Goal: Ask a question: Seek information or help from site administrators or community

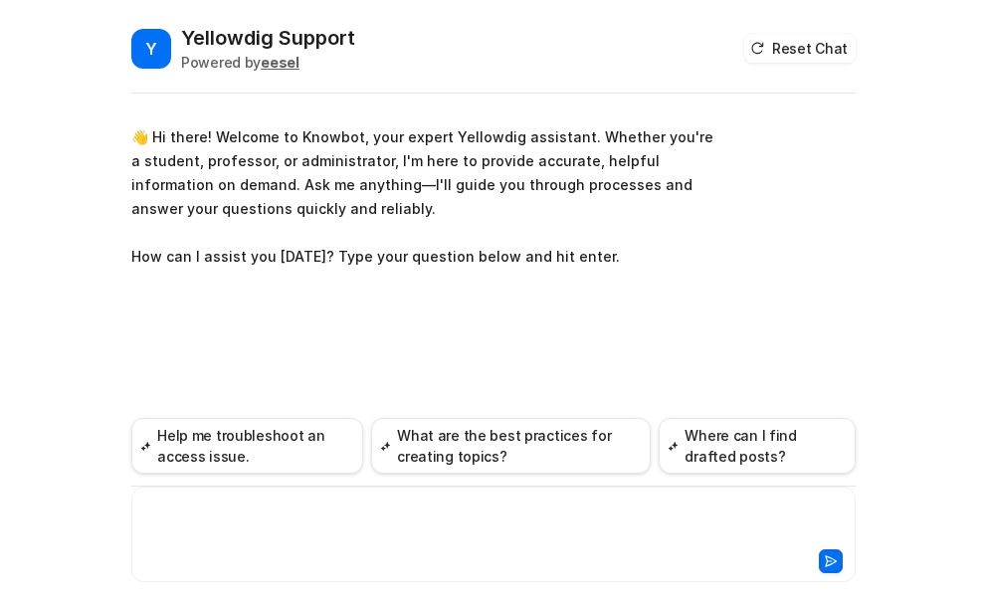
click at [345, 514] on div at bounding box center [493, 522] width 714 height 46
paste div
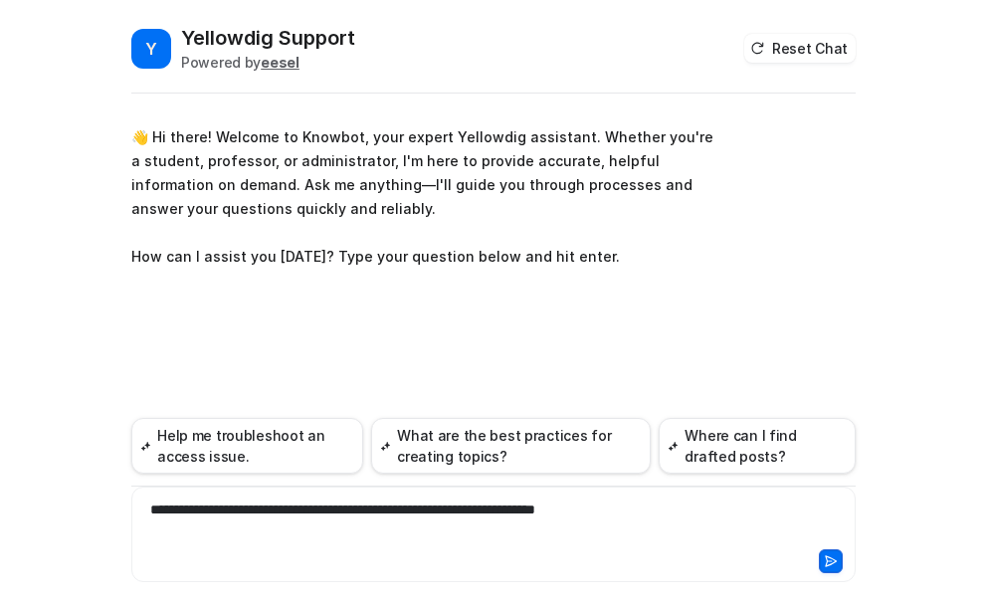
click at [142, 510] on div "**********" at bounding box center [493, 522] width 714 height 46
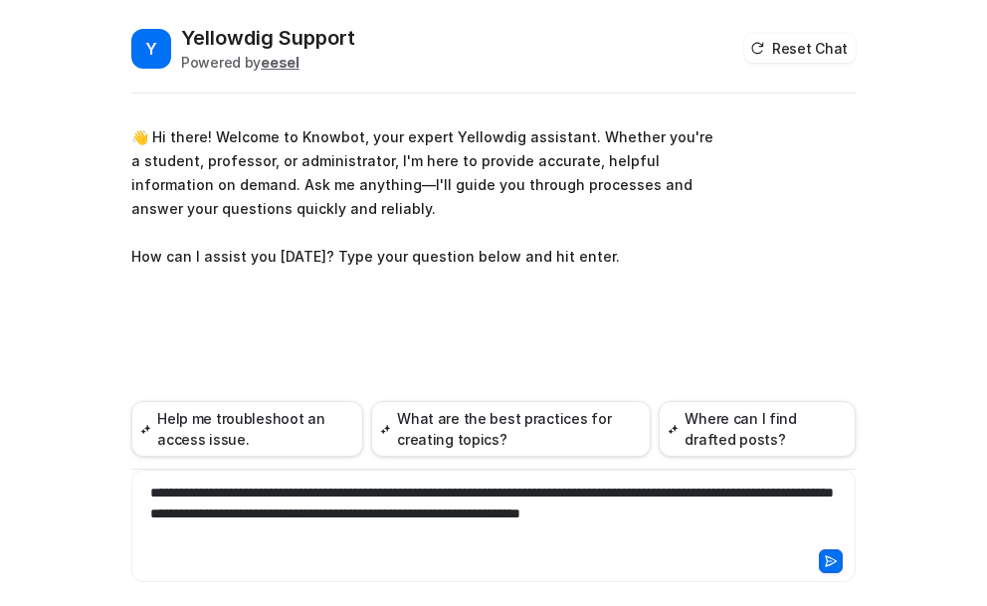
click at [827, 561] on icon at bounding box center [831, 561] width 11 height 10
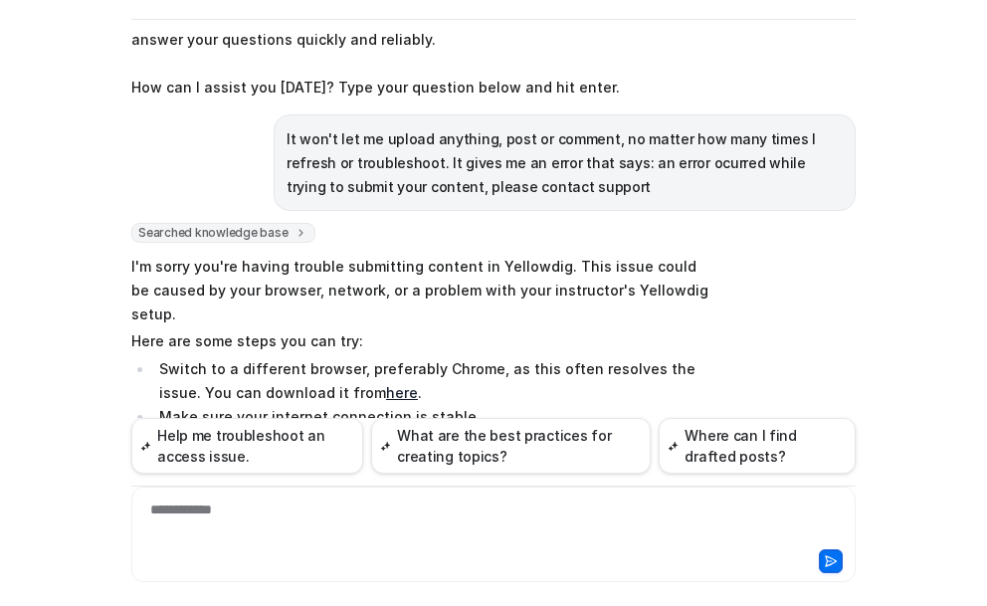
scroll to position [315, 0]
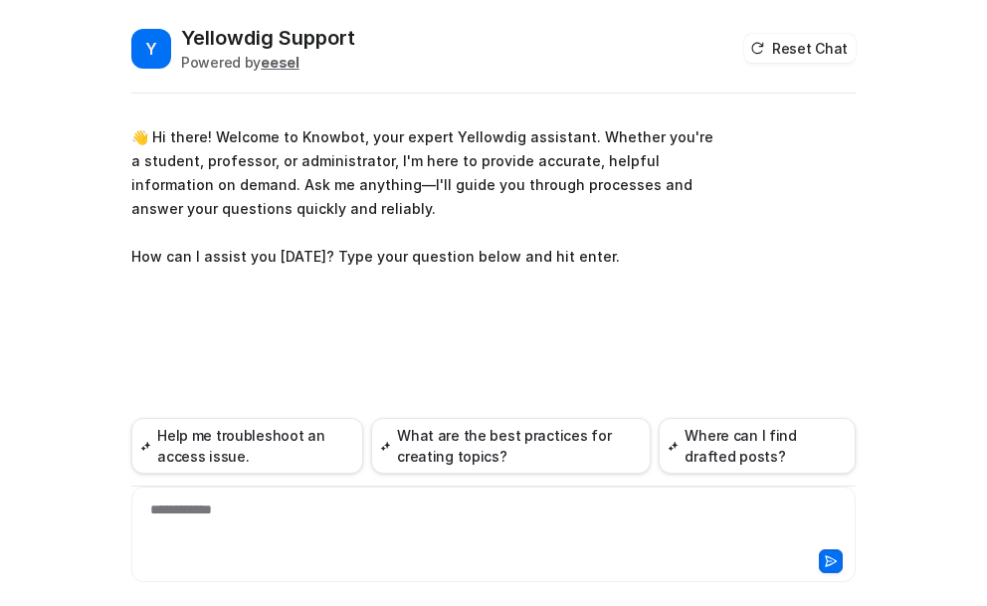
click at [181, 511] on div "**********" at bounding box center [493, 522] width 714 height 46
paste div
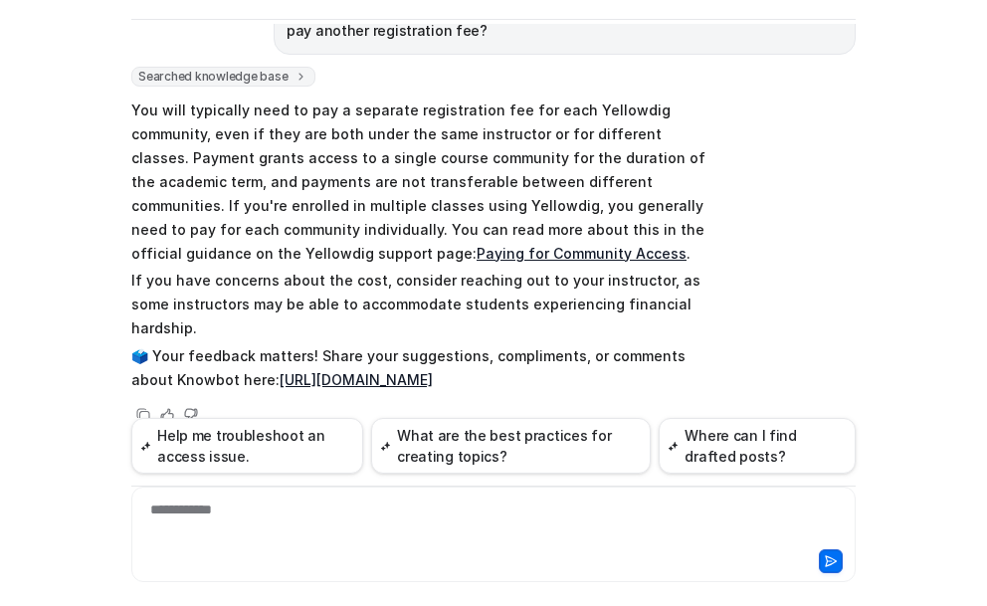
scroll to position [261, 0]
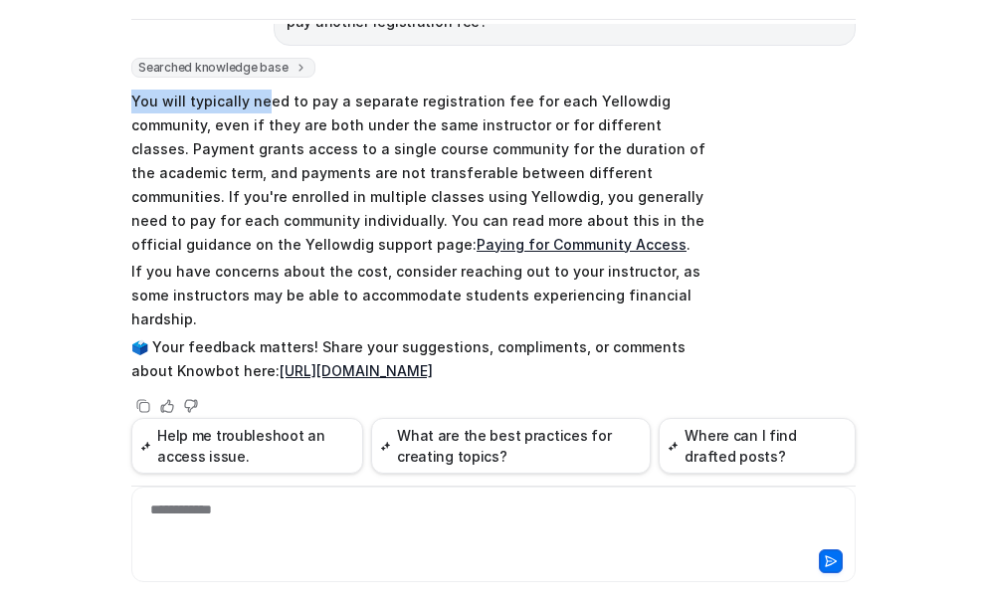
drag, startPoint x: 125, startPoint y: 100, endPoint x: 255, endPoint y: 101, distance: 129.3
click at [255, 101] on p "You will typically need to pay a separate registration fee for each Yellowdig c…" at bounding box center [422, 173] width 582 height 167
click at [122, 100] on div "Y Yellowdig Support Powered by eesel Reset Chat 👋 Hi there! Welcome to Knowbot,…" at bounding box center [493, 241] width 756 height 582
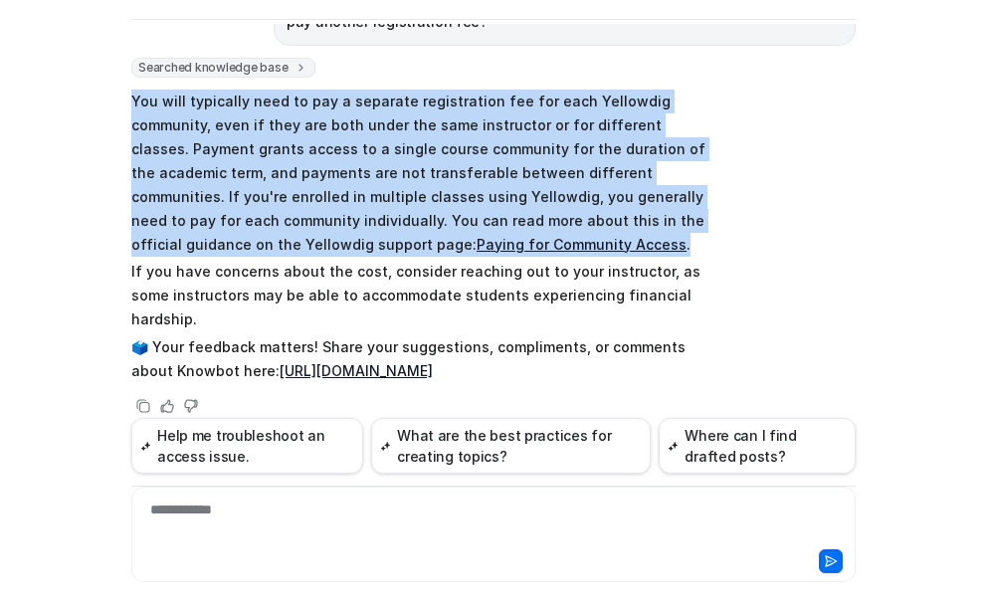
drag, startPoint x: 127, startPoint y: 100, endPoint x: 669, endPoint y: 243, distance: 559.6
click at [669, 243] on p "You will typically need to pay a separate registration fee for each Yellowdig c…" at bounding box center [422, 173] width 582 height 167
copy p "You will typically need to pay a separate registration fee for each Yellowdig c…"
click at [477, 246] on link "Paying for Community Access" at bounding box center [582, 244] width 210 height 17
click at [643, 240] on p "You will typically need to pay a separate registration fee for each Yellowdig c…" at bounding box center [422, 173] width 582 height 167
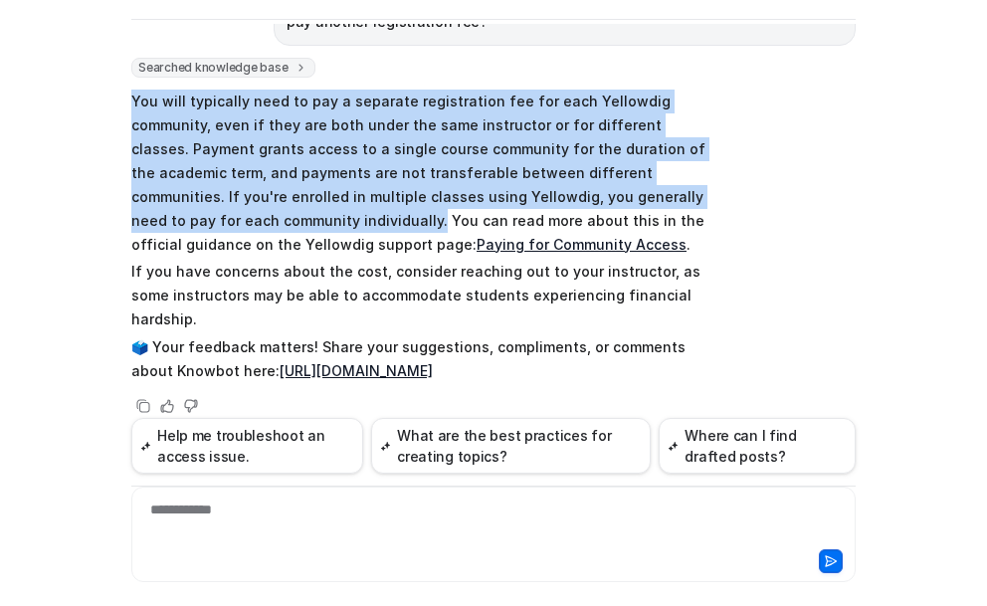
drag, startPoint x: 203, startPoint y: 218, endPoint x: 123, endPoint y: 100, distance: 141.8
click at [131, 100] on p "You will typically need to pay a separate registration fee for each Yellowdig c…" at bounding box center [422, 173] width 582 height 167
copy p "You will typically need to pay a separate registration fee for each Yellowdig c…"
